Goal: Information Seeking & Learning: Learn about a topic

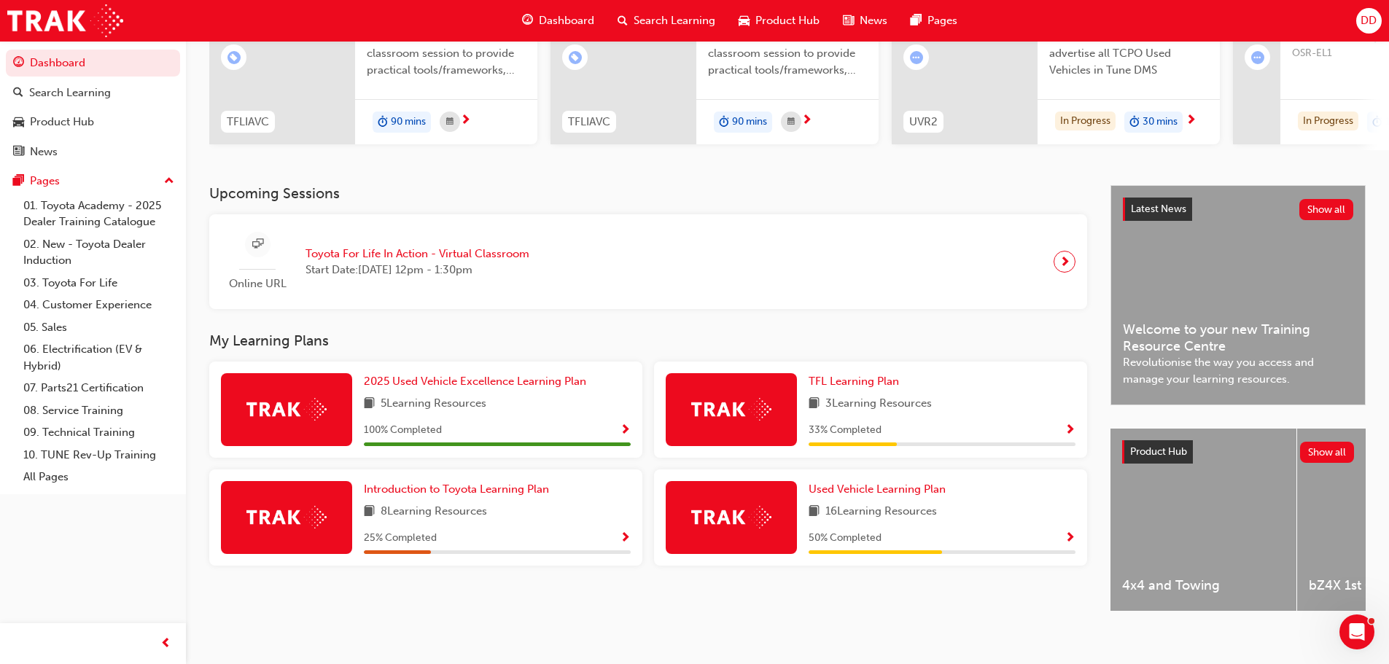
scroll to position [207, 0]
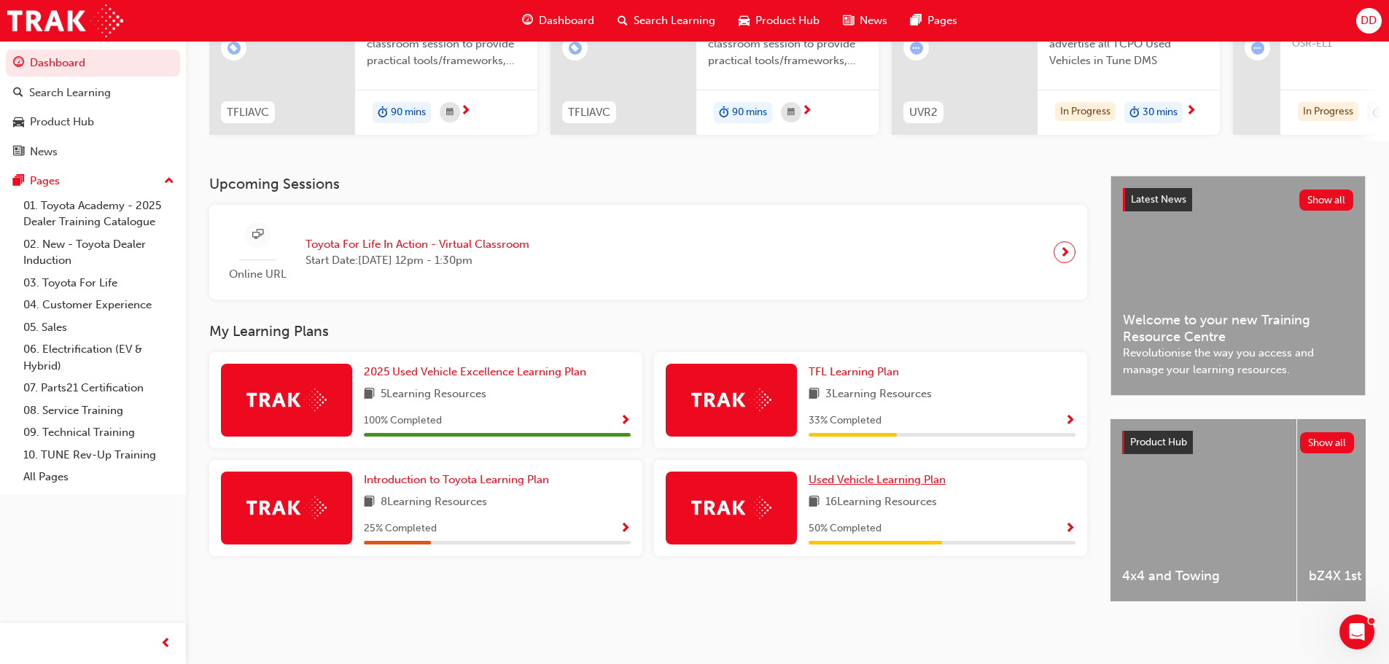
click at [905, 475] on span "Used Vehicle Learning Plan" at bounding box center [877, 479] width 137 height 13
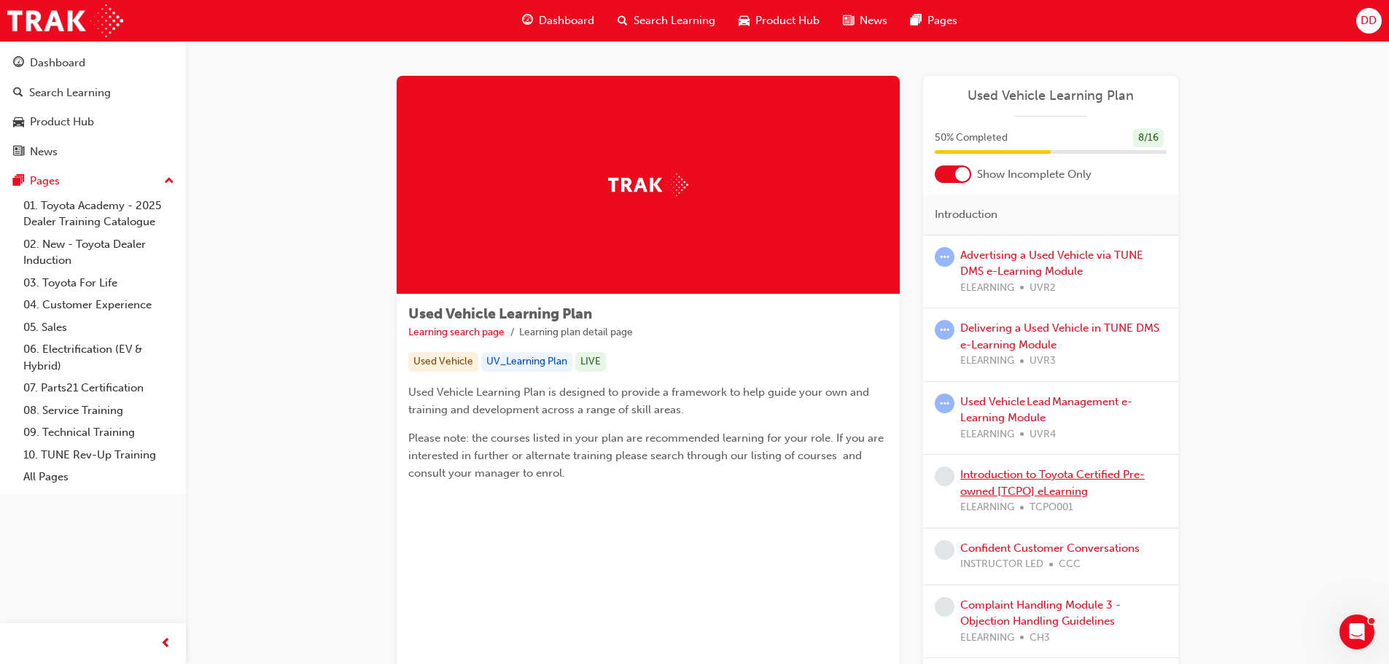
click at [997, 477] on link "Introduction to Toyota Certified Pre-owned [TCPO] eLearning" at bounding box center [1052, 483] width 185 height 30
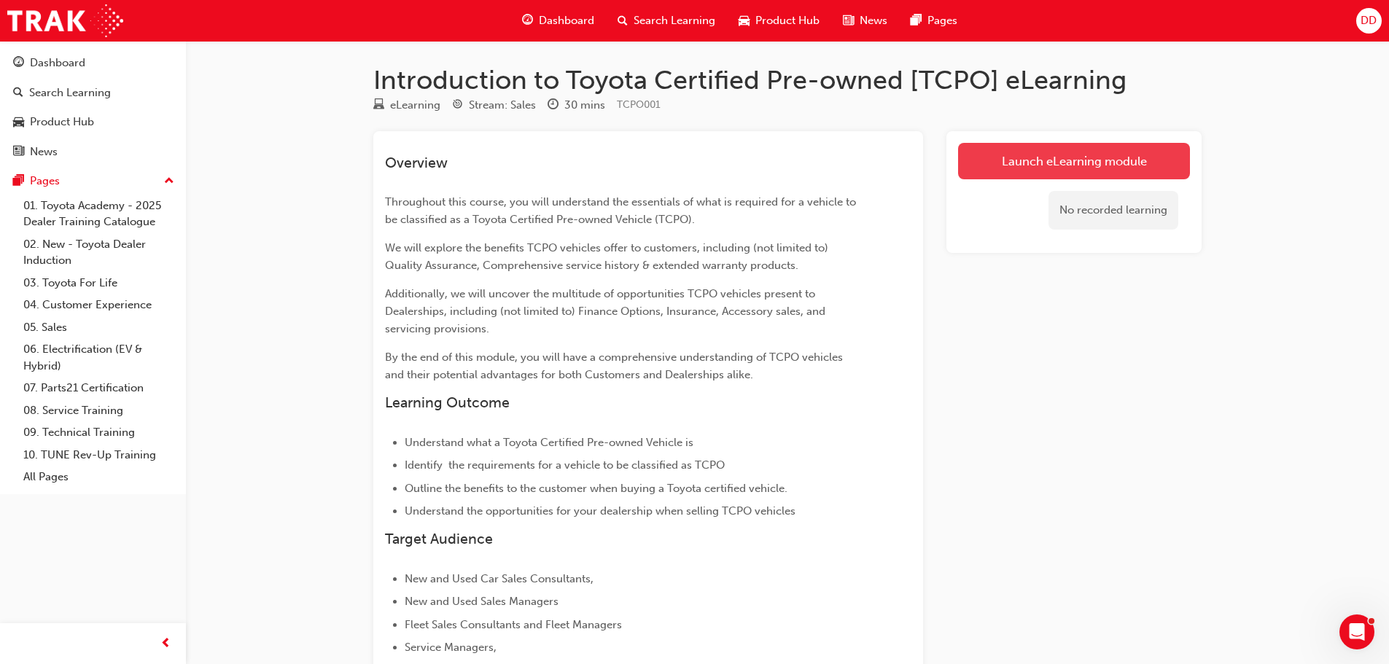
click at [1029, 160] on link "Launch eLearning module" at bounding box center [1074, 161] width 232 height 36
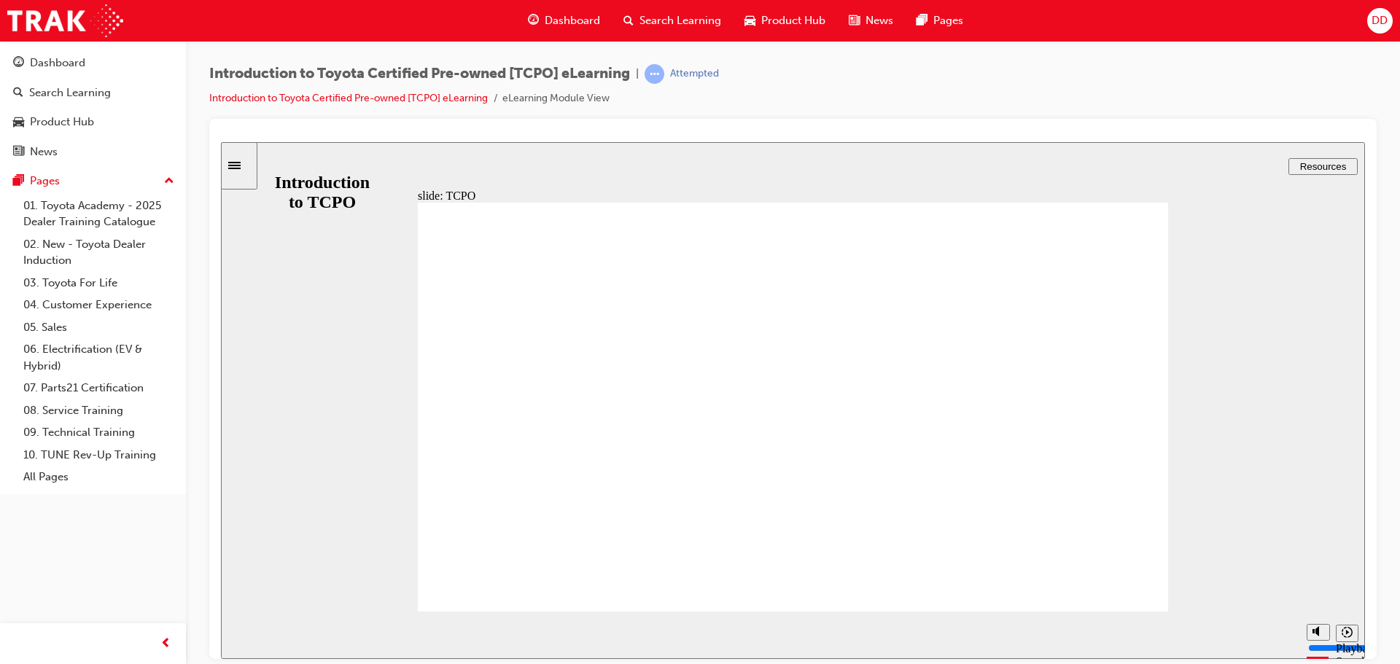
click at [1316, 581] on icon "Mute (Ctrl+Alt+M)" at bounding box center [1319, 576] width 12 height 10
type input "11000"
type input "0"
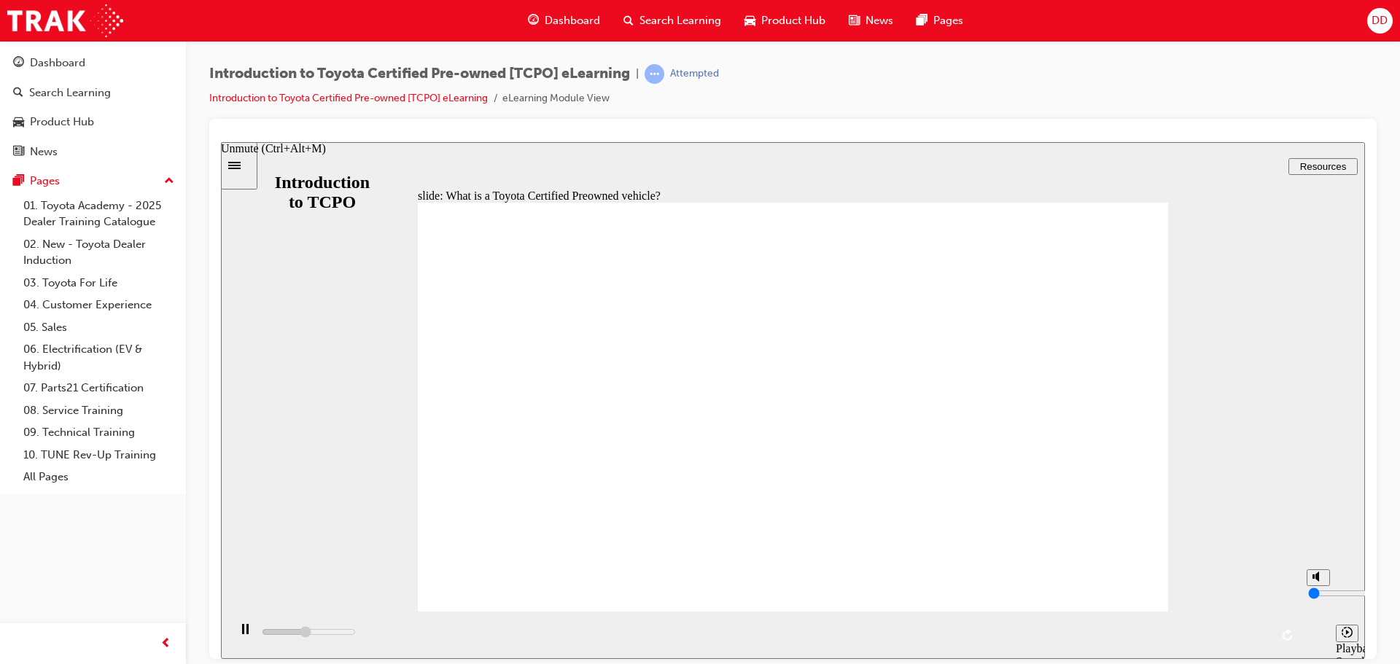
click at [1316, 581] on icon "Unmute (Ctrl+Alt+M)" at bounding box center [1319, 576] width 12 height 10
type input "11700"
type input "8"
click at [1238, 278] on div "slide: What is a Toyota Certified Preowned vehicle? What is a Toyota Certified …" at bounding box center [793, 399] width 1144 height 517
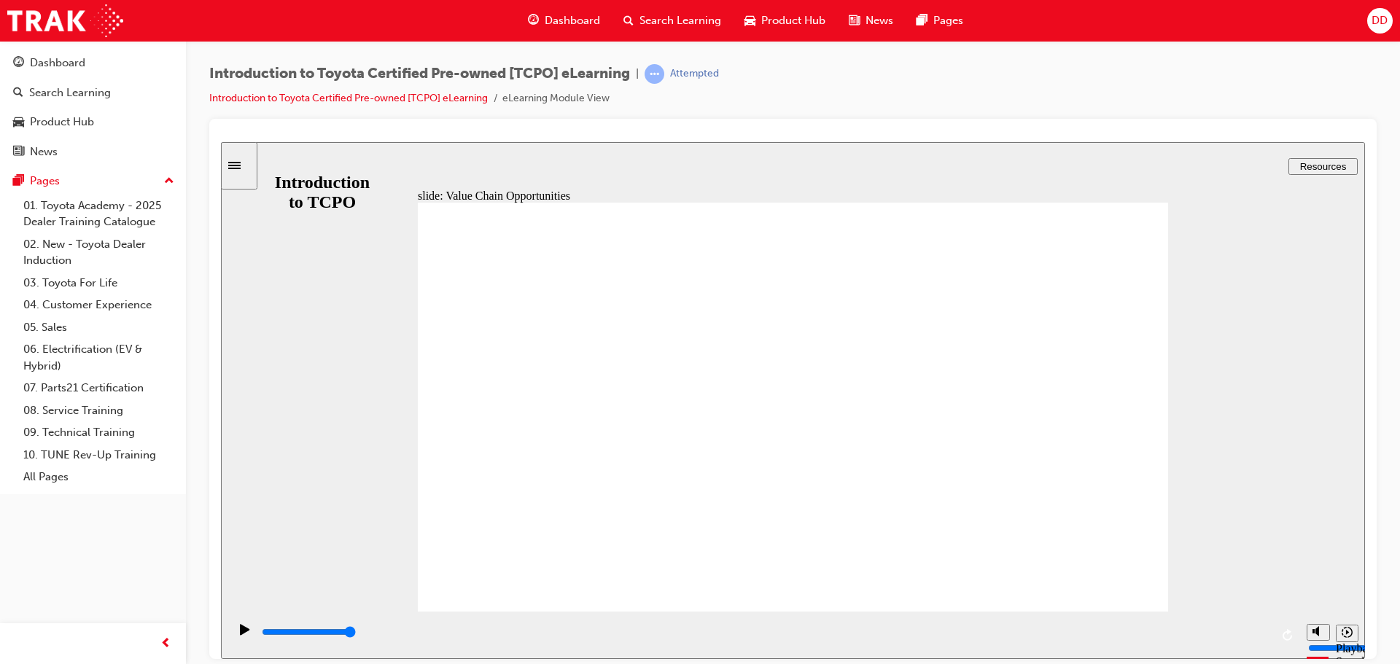
click at [237, 634] on div "Play (Ctrl+Alt+P)" at bounding box center [245, 636] width 25 height 25
click at [673, 636] on div "playback controls" at bounding box center [765, 632] width 1010 height 16
type input "12900"
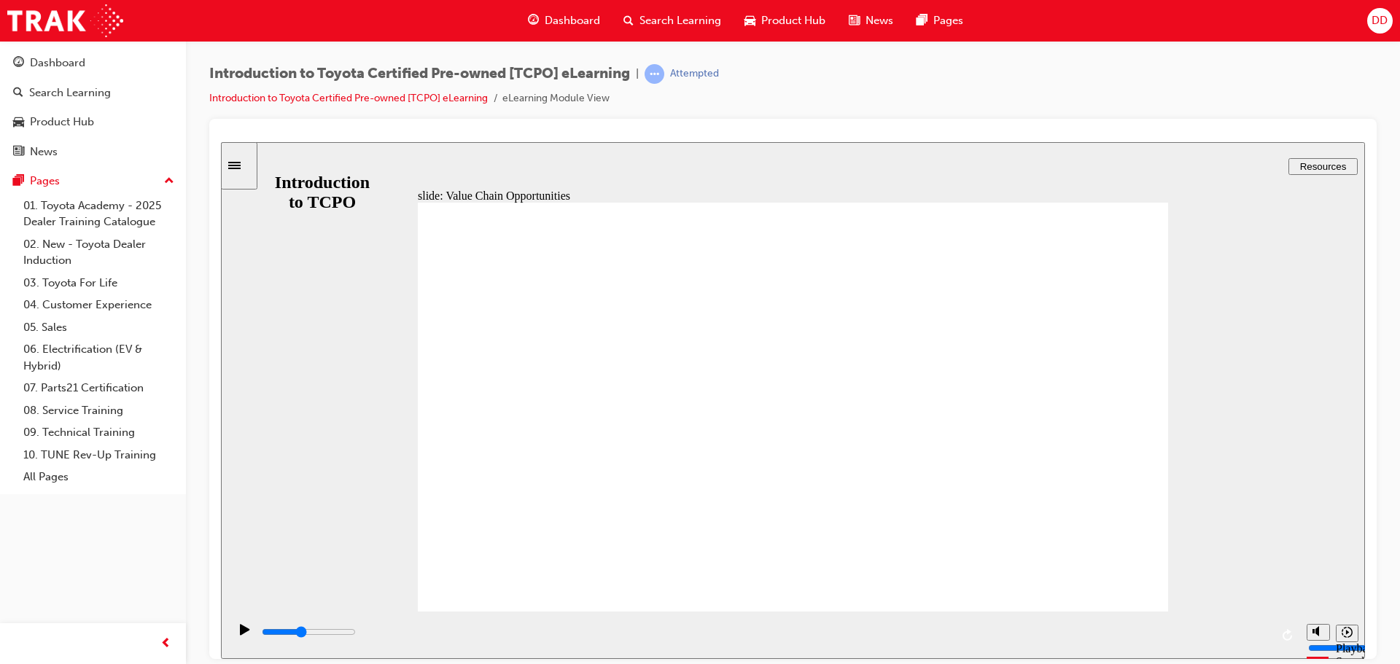
click at [1343, 168] on span "Resources" at bounding box center [1323, 165] width 47 height 11
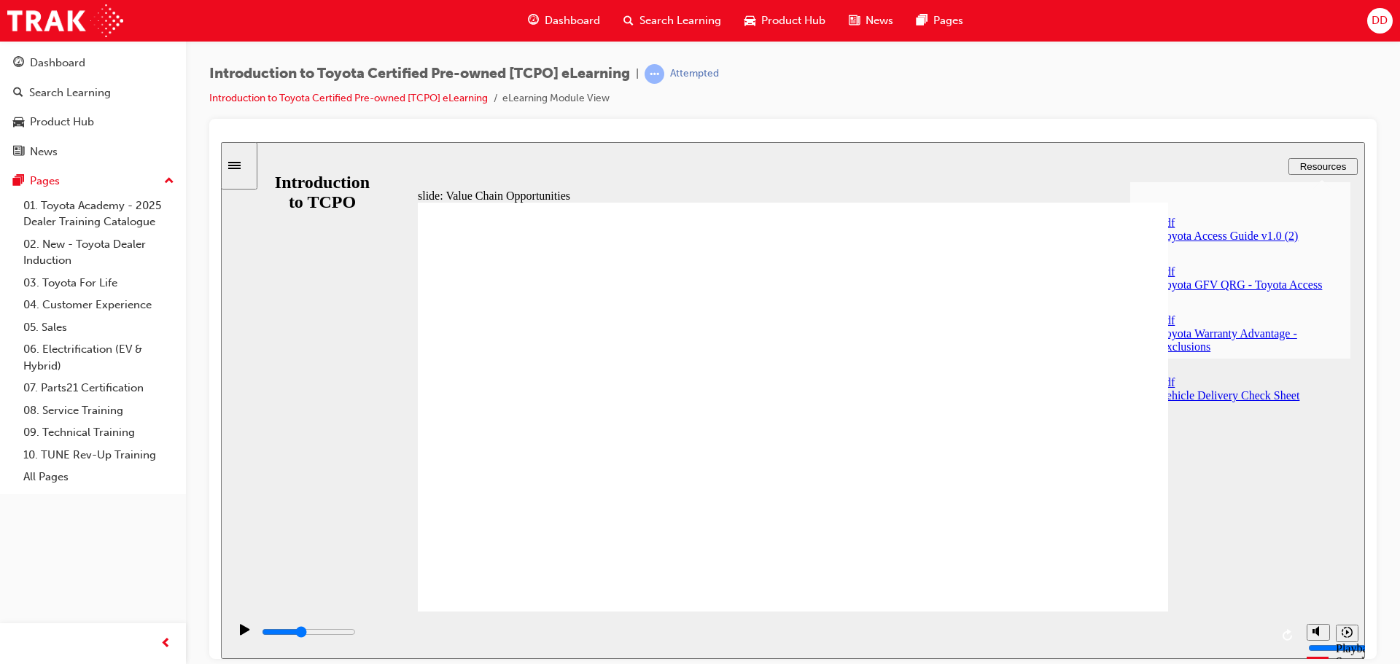
click at [1231, 278] on div "Toyota GFV QRG - Toyota Access" at bounding box center [1255, 284] width 191 height 13
